Goal: Task Accomplishment & Management: Use online tool/utility

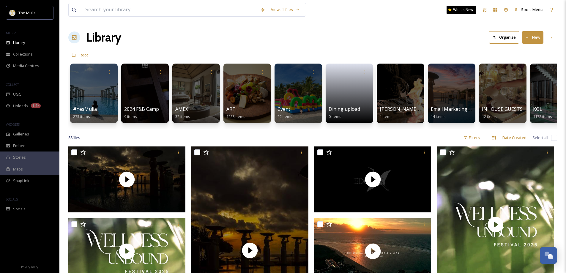
scroll to position [0, 594]
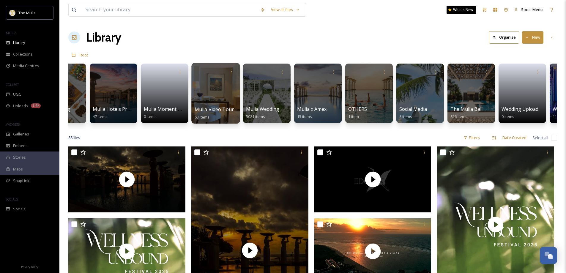
click at [200, 108] on span "Mulia Video Tour" at bounding box center [215, 109] width 40 height 7
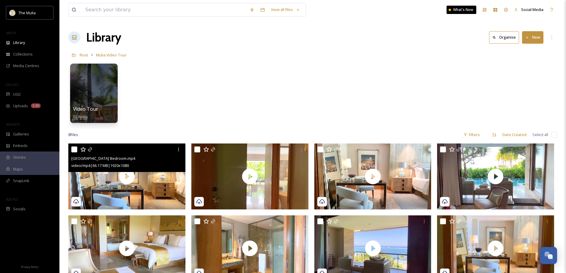
click at [76, 148] on input "checkbox" at bounding box center [74, 150] width 6 height 6
checkbox input "true"
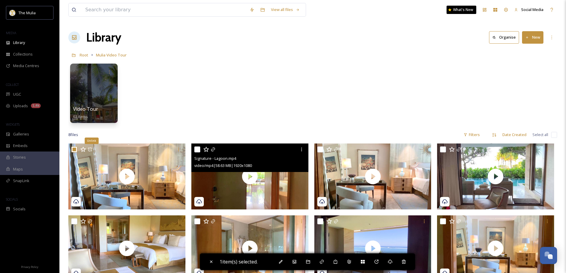
drag, startPoint x: 195, startPoint y: 148, endPoint x: 208, endPoint y: 154, distance: 13.4
click at [197, 150] on input "checkbox" at bounding box center [197, 150] width 6 height 6
checkbox input "true"
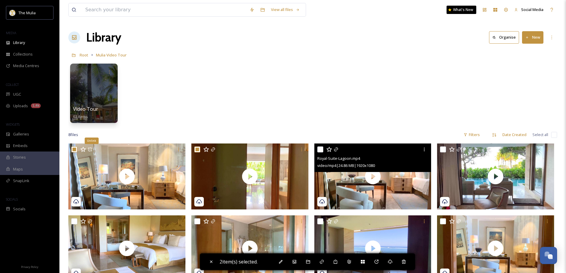
click at [319, 149] on input "checkbox" at bounding box center [321, 150] width 6 height 6
checkbox input "true"
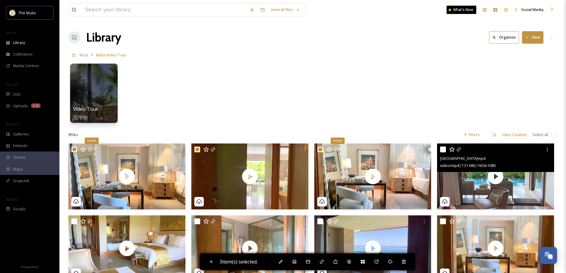
click at [445, 149] on input "checkbox" at bounding box center [443, 150] width 6 height 6
checkbox input "true"
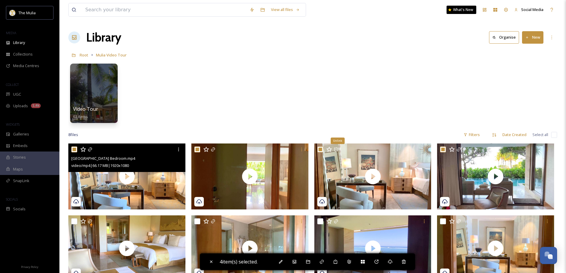
click at [75, 148] on input "checkbox" at bounding box center [74, 150] width 6 height 6
checkbox input "false"
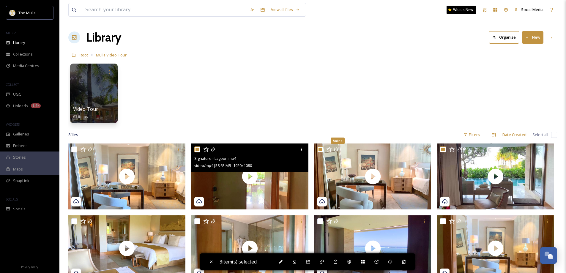
click at [197, 148] on input "checkbox" at bounding box center [197, 150] width 6 height 6
checkbox input "false"
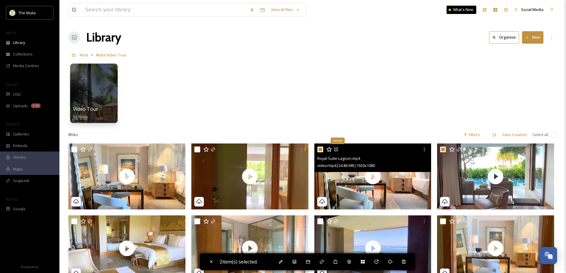
click at [319, 149] on input "checkbox" at bounding box center [321, 150] width 6 height 6
checkbox input "false"
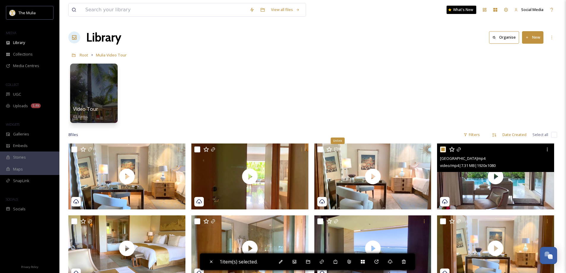
click at [442, 149] on input "checkbox" at bounding box center [443, 150] width 6 height 6
checkbox input "false"
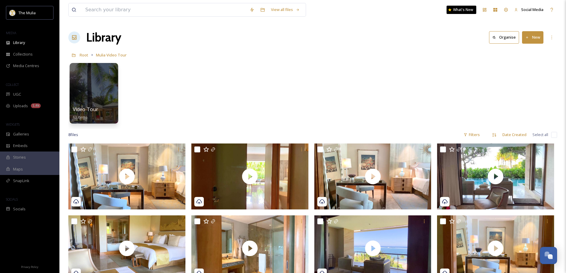
click at [93, 107] on span "Video Tour" at bounding box center [86, 109] width 26 height 7
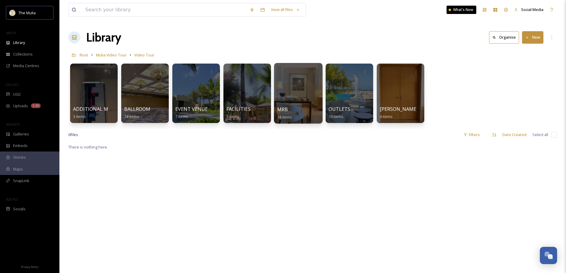
click at [287, 107] on span "MRB" at bounding box center [282, 109] width 11 height 7
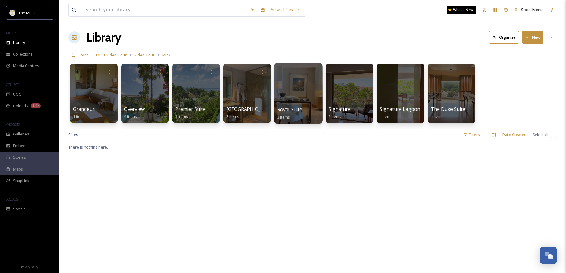
click at [292, 106] on div "Royal Suite 3 items" at bounding box center [298, 113] width 43 height 15
click at [285, 109] on span "Royal Suite" at bounding box center [289, 109] width 25 height 7
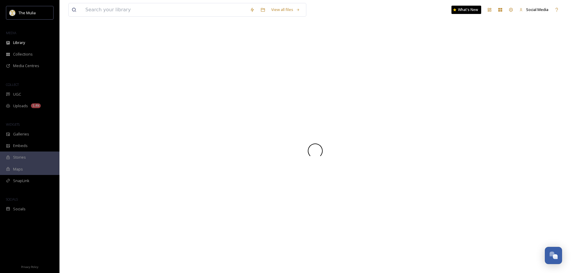
click at [285, 109] on div at bounding box center [315, 151] width 494 height 245
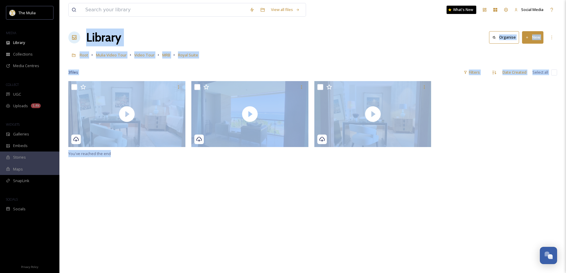
click at [236, 180] on div "You've reached the end" at bounding box center [312, 217] width 489 height 273
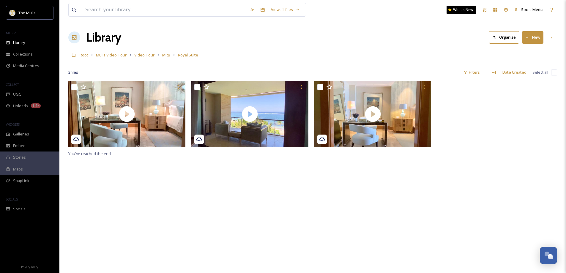
click at [538, 34] on button "New" at bounding box center [532, 37] width 21 height 12
click at [147, 57] on span "Video Tour" at bounding box center [144, 54] width 20 height 5
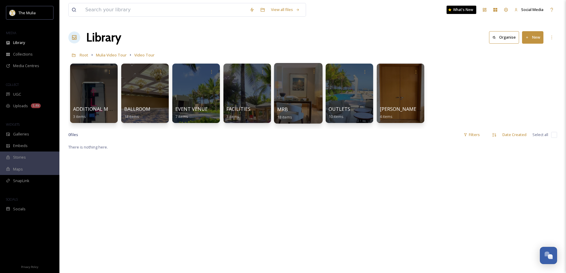
click at [295, 107] on div "MRB 18 items" at bounding box center [298, 113] width 43 height 15
click at [287, 108] on span "MRB" at bounding box center [282, 109] width 11 height 7
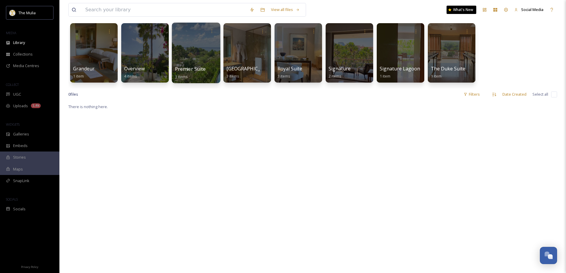
scroll to position [30, 0]
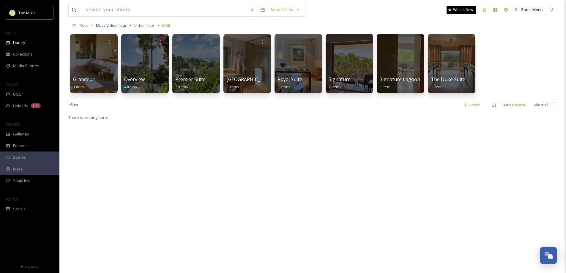
click at [113, 26] on span "Mulia Video Tour" at bounding box center [111, 25] width 31 height 5
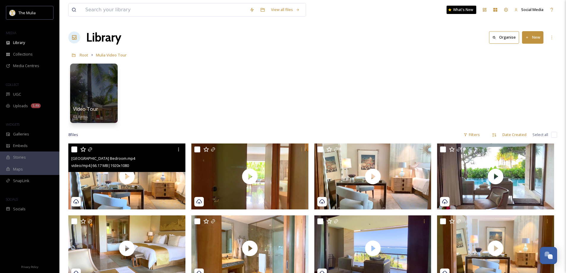
drag, startPoint x: 74, startPoint y: 147, endPoint x: 135, endPoint y: 156, distance: 61.0
click at [75, 148] on input "checkbox" at bounding box center [74, 150] width 6 height 6
checkbox input "true"
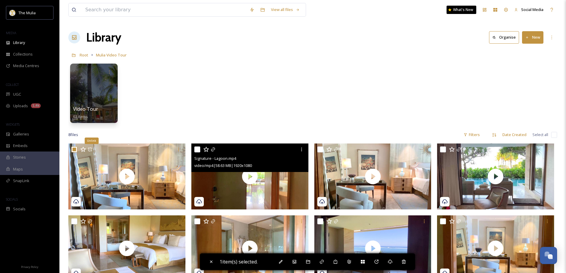
click at [196, 149] on input "checkbox" at bounding box center [197, 150] width 6 height 6
checkbox input "true"
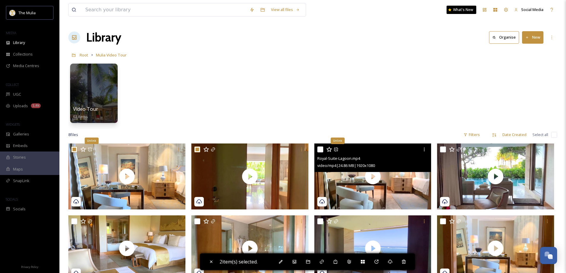
click at [318, 150] on input "checkbox" at bounding box center [321, 150] width 6 height 6
checkbox input "true"
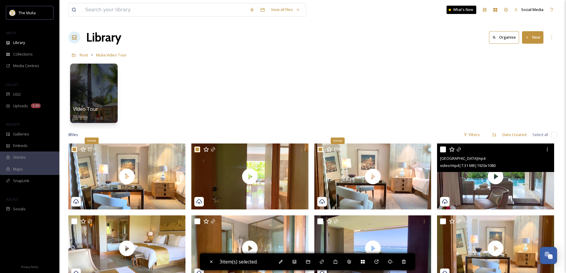
click at [441, 151] on input "checkbox" at bounding box center [443, 150] width 6 height 6
checkbox input "true"
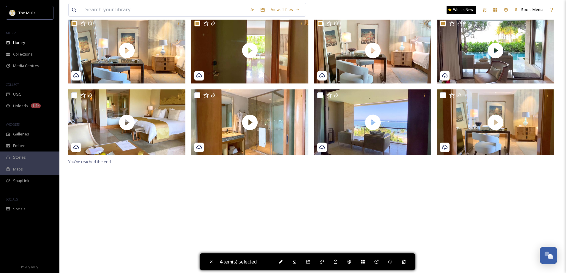
scroll to position [144, 0]
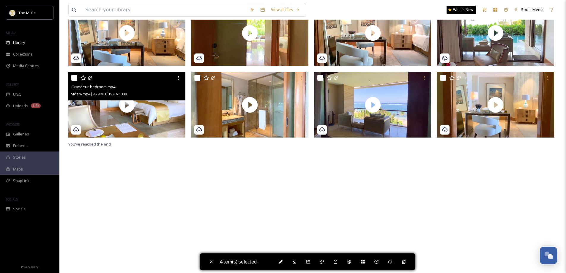
click at [74, 77] on input "checkbox" at bounding box center [74, 78] width 6 height 6
checkbox input "true"
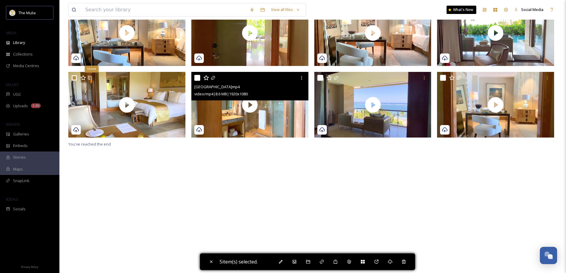
click at [195, 79] on input "checkbox" at bounding box center [197, 78] width 6 height 6
checkbox input "true"
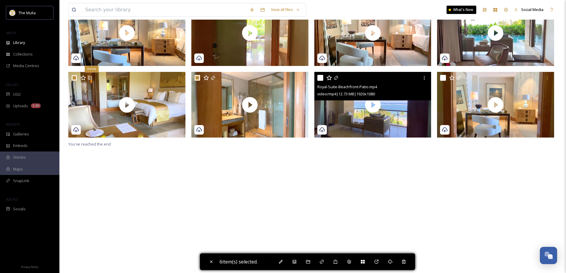
click at [321, 79] on input "checkbox" at bounding box center [321, 78] width 6 height 6
checkbox input "true"
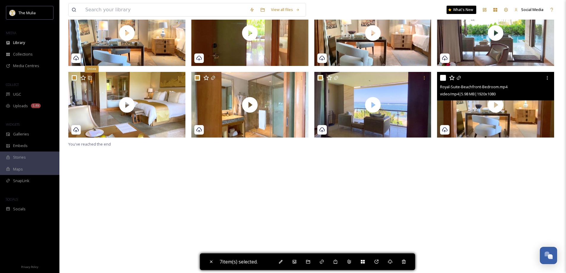
click at [443, 77] on input "checkbox" at bounding box center [443, 78] width 6 height 6
checkbox input "true"
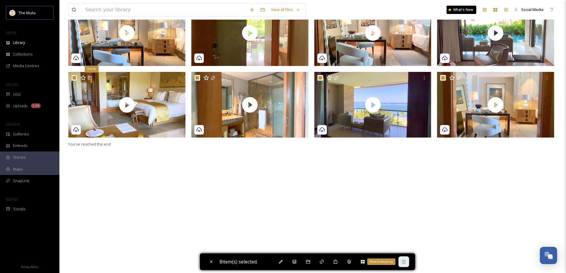
click at [405, 261] on icon at bounding box center [404, 262] width 4 height 4
checkbox input "false"
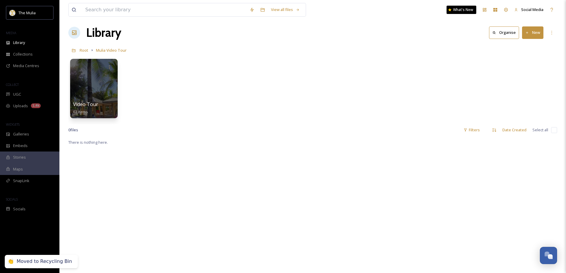
scroll to position [0, 0]
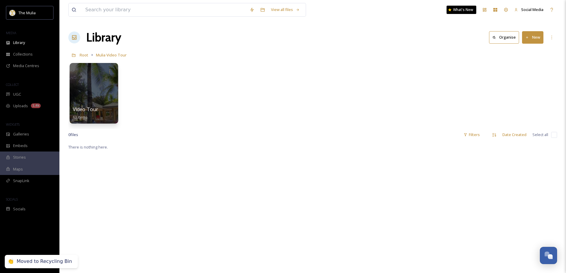
click at [89, 102] on div at bounding box center [94, 93] width 48 height 61
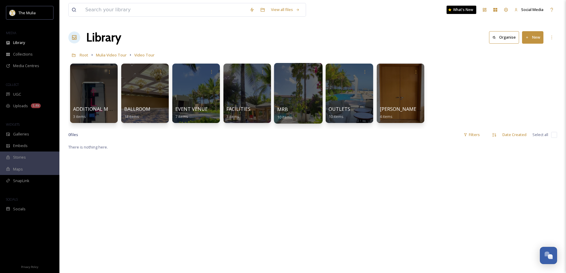
click at [302, 110] on div "MRB 10 items" at bounding box center [298, 113] width 43 height 15
click at [283, 109] on span "MRB" at bounding box center [282, 109] width 11 height 7
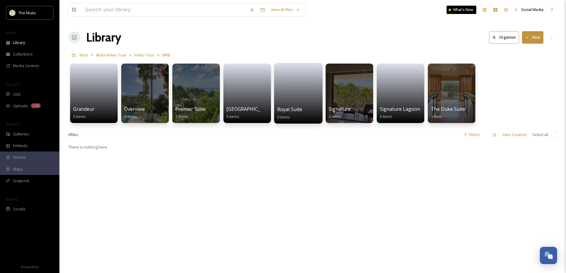
click at [301, 114] on div "Royal Suite 0 items" at bounding box center [298, 113] width 43 height 15
click at [291, 107] on span "Royal Suite" at bounding box center [289, 109] width 25 height 7
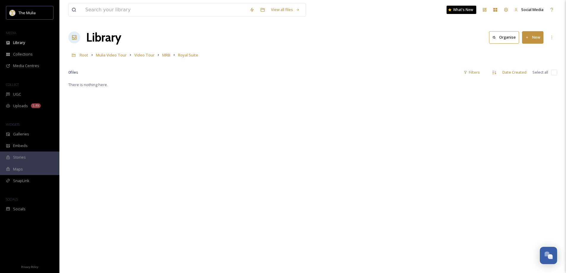
click at [544, 37] on div "Library Organise New" at bounding box center [312, 38] width 489 height 18
click at [542, 37] on button "New" at bounding box center [532, 37] width 21 height 12
click at [532, 51] on span "File Upload" at bounding box center [531, 51] width 20 height 6
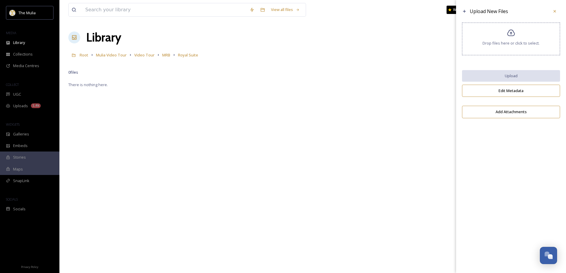
click at [504, 44] on span "Drop files here or click to select." at bounding box center [511, 43] width 57 height 6
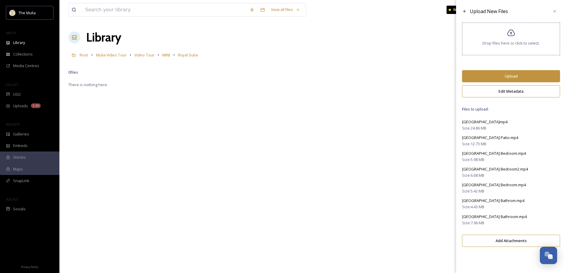
click at [494, 75] on button "Upload" at bounding box center [511, 76] width 98 height 12
